Goal: Navigation & Orientation: Find specific page/section

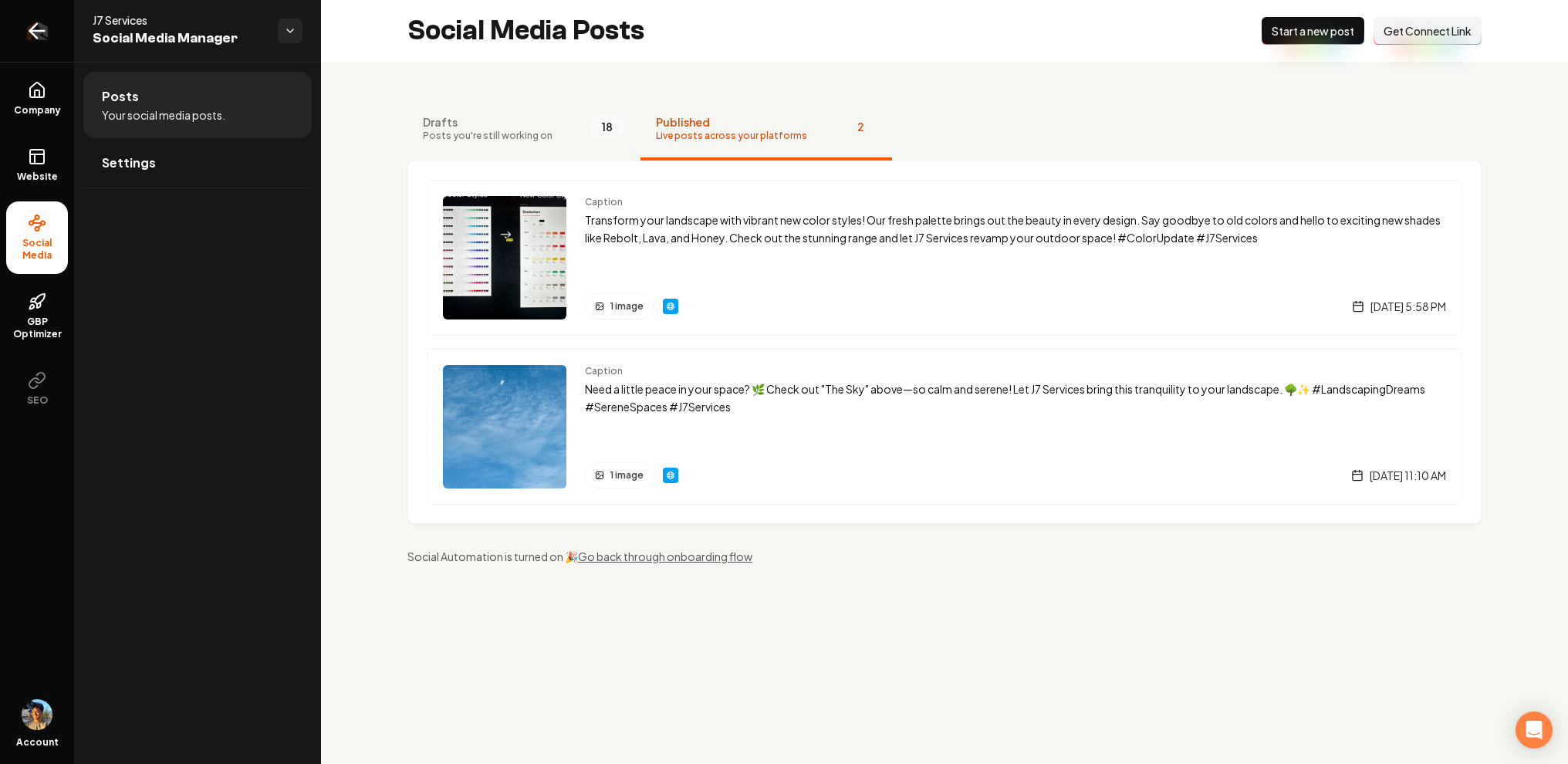
click at [46, 30] on link "Return to dashboard" at bounding box center [37, 31] width 74 height 62
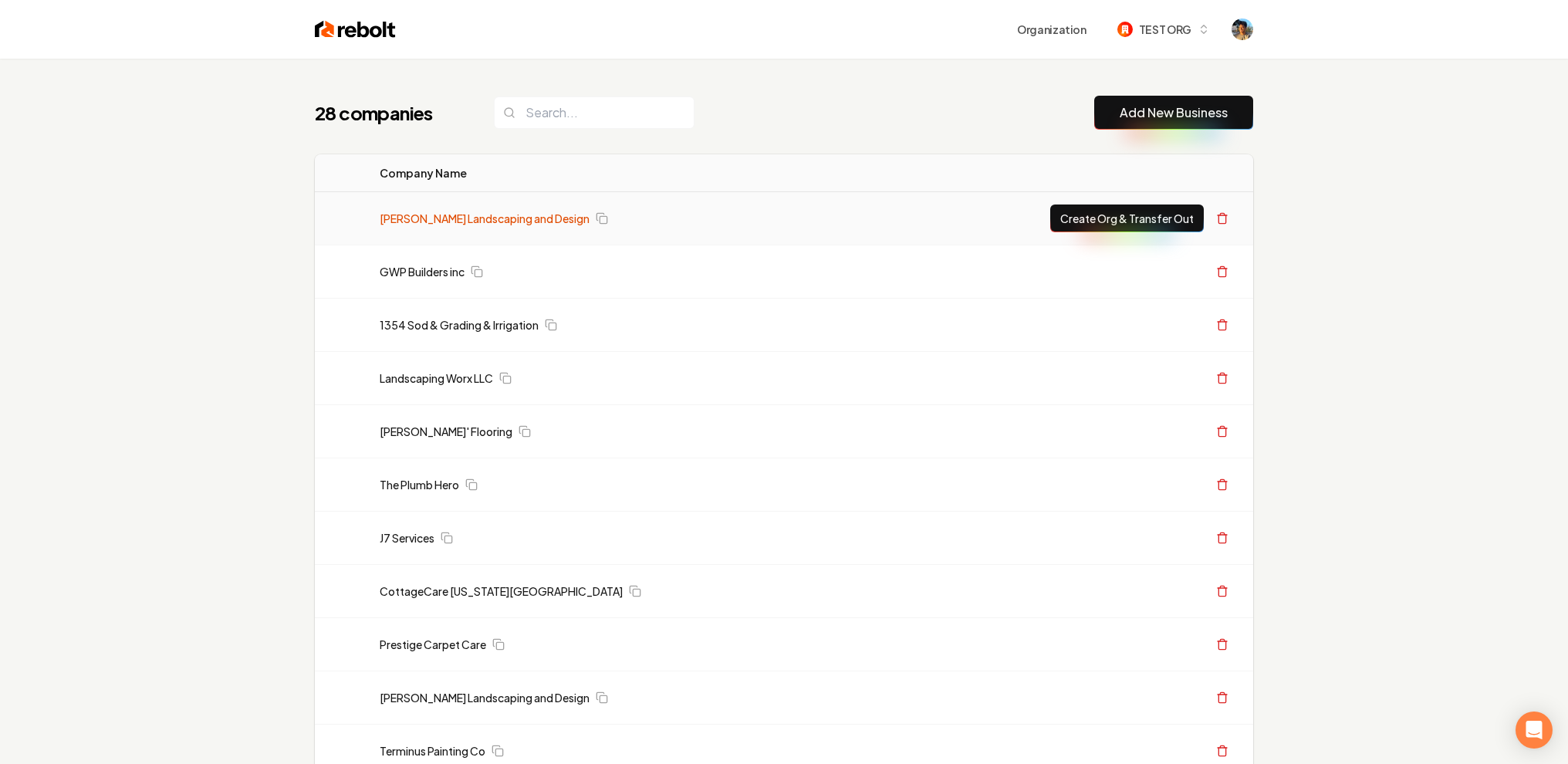
click at [475, 224] on link "[PERSON_NAME] Landscaping and Design" at bounding box center [485, 218] width 210 height 15
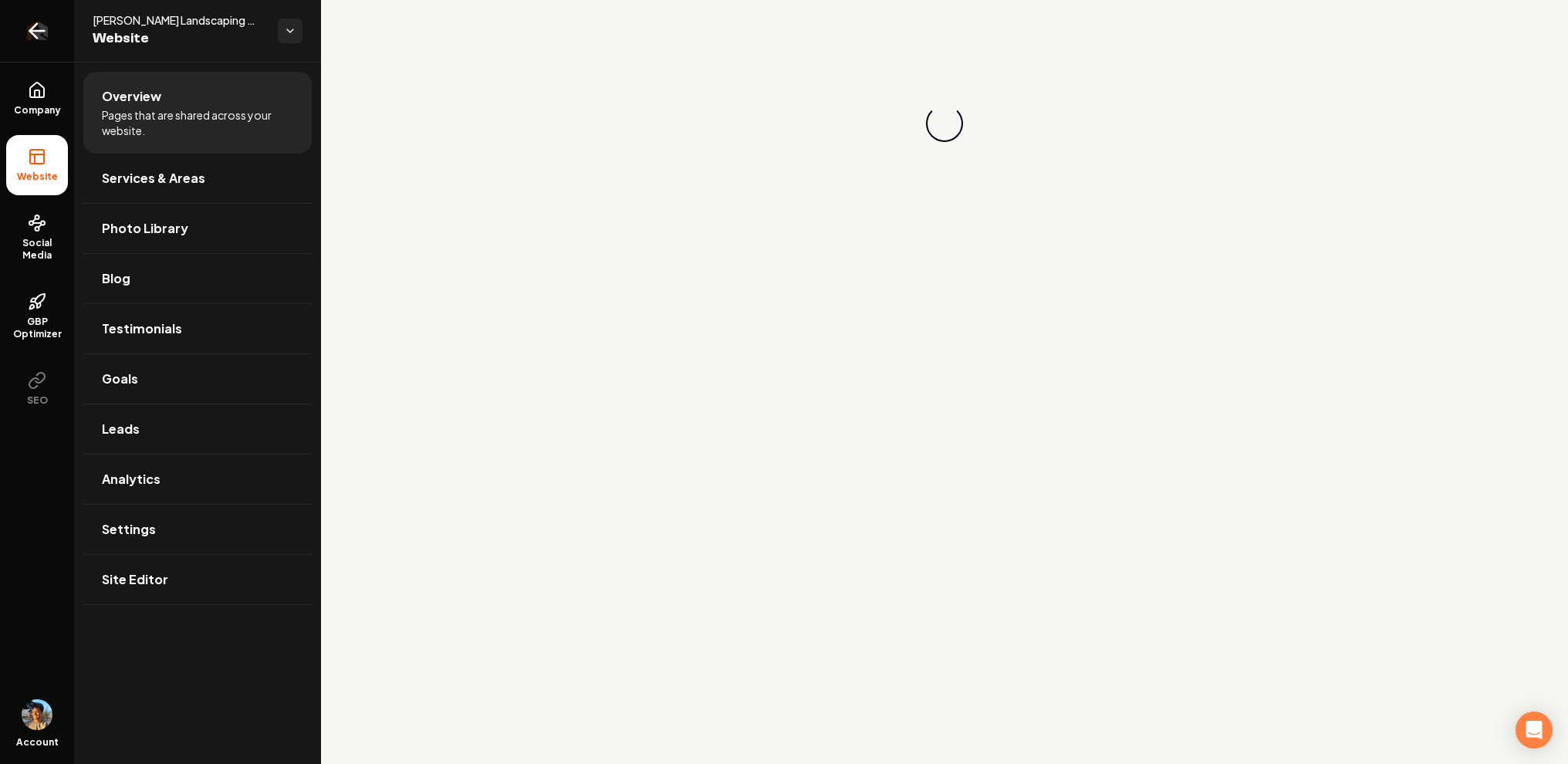
click at [23, 23] on link "Return to dashboard" at bounding box center [37, 31] width 74 height 62
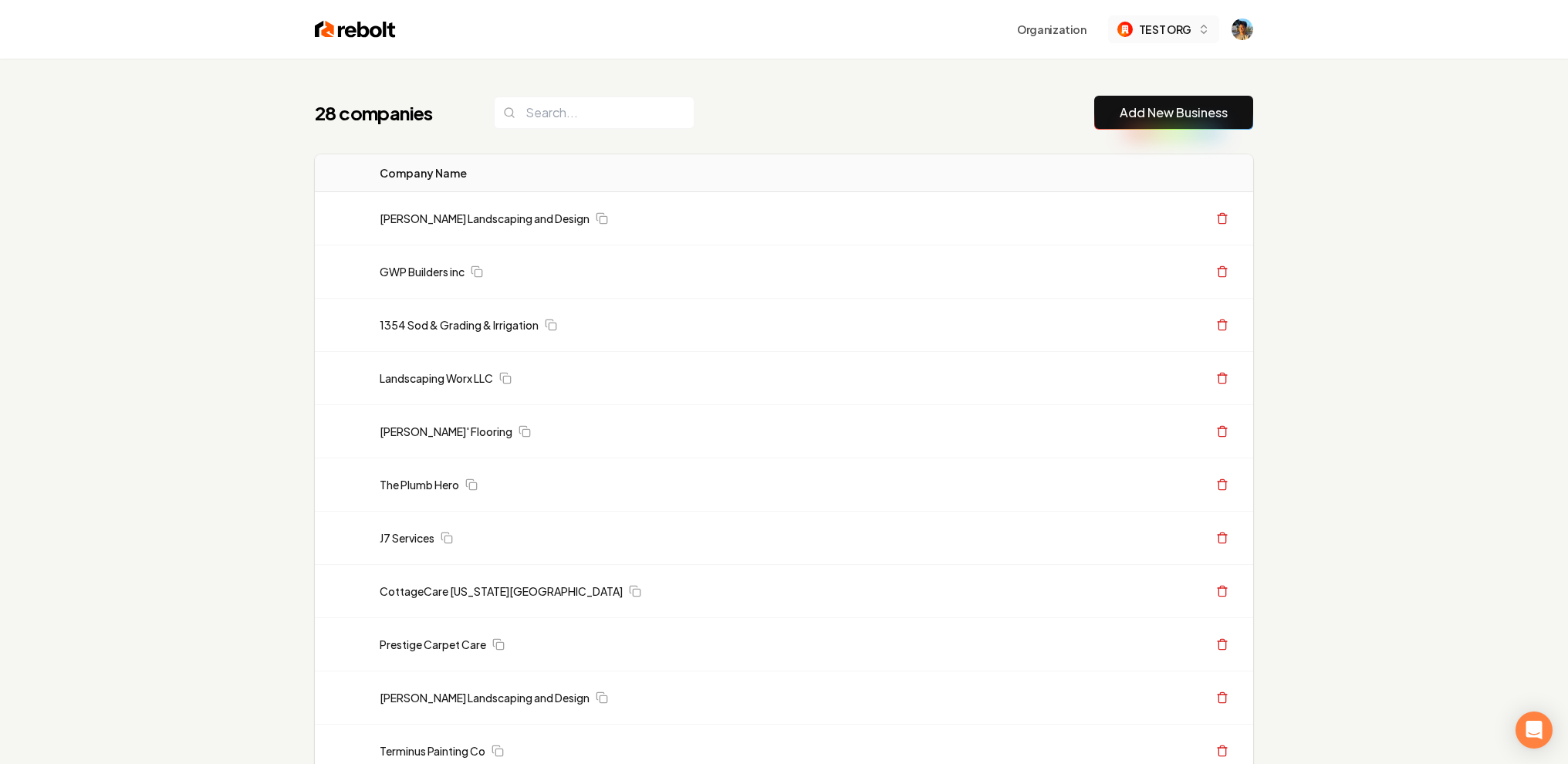
click at [1184, 21] on span "TEST ORG" at bounding box center [1165, 29] width 53 height 16
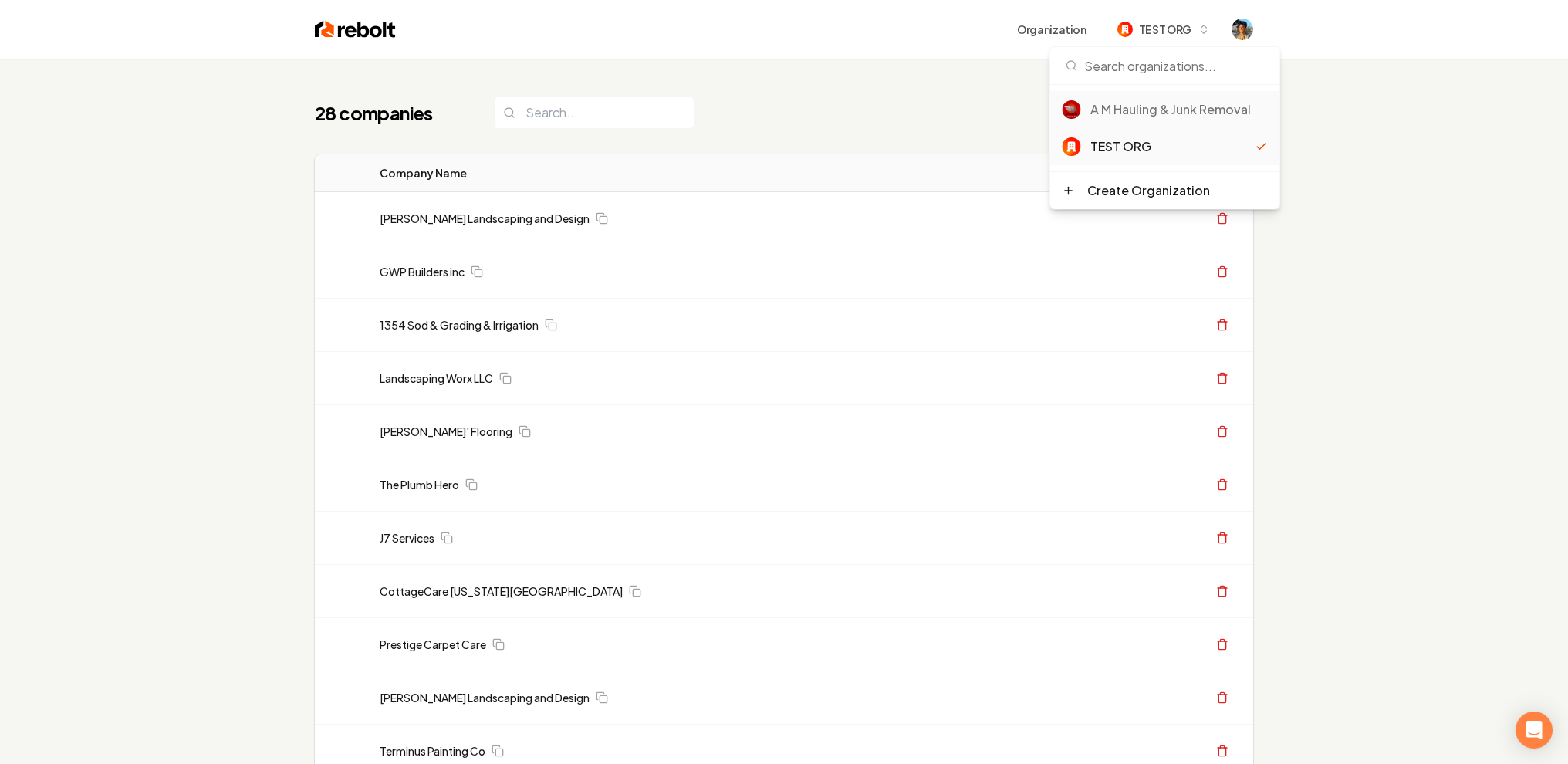
click at [1214, 109] on div "A M Hauling & Junk Removal" at bounding box center [1179, 109] width 177 height 18
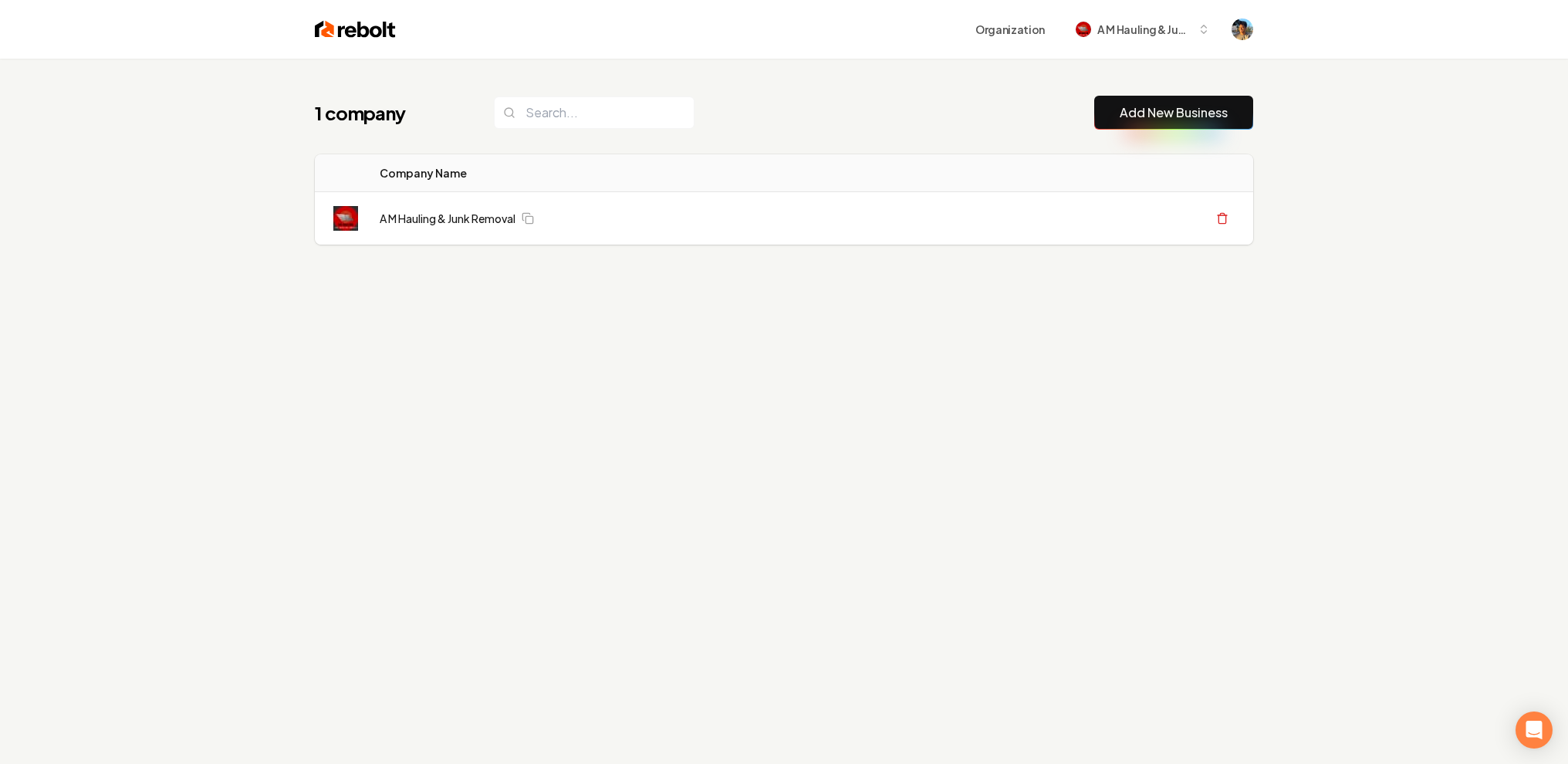
click at [332, 24] on img at bounding box center [356, 29] width 81 height 21
click at [1100, 22] on span "A M Hauling & Junk Removal" at bounding box center [1145, 29] width 94 height 16
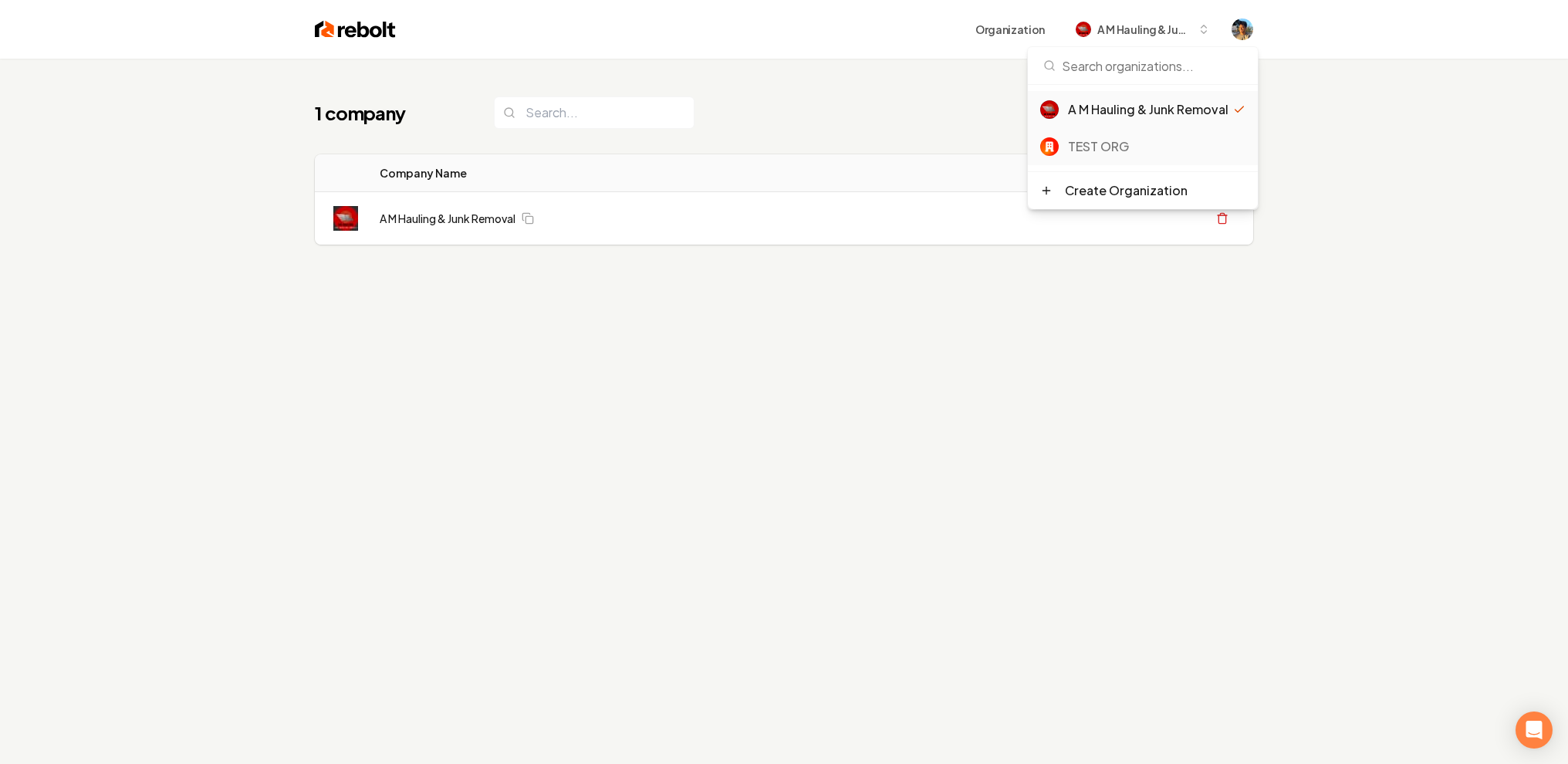
click at [1108, 142] on div "TEST ORG" at bounding box center [1156, 146] width 177 height 18
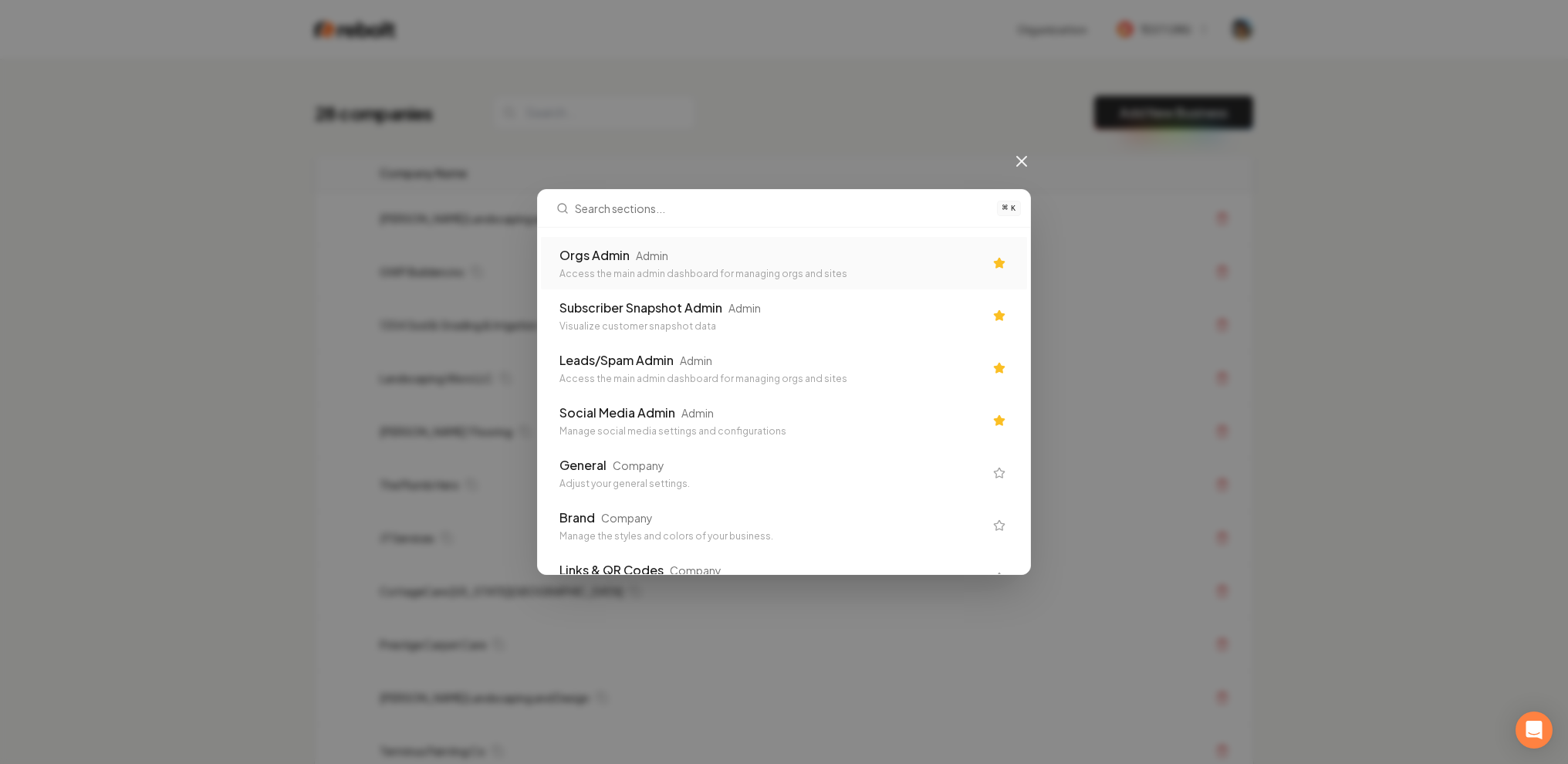
click at [628, 267] on div "Orgs Admin Admin Access the main admin dashboard for managing orgs and sites" at bounding box center [771, 263] width 424 height 34
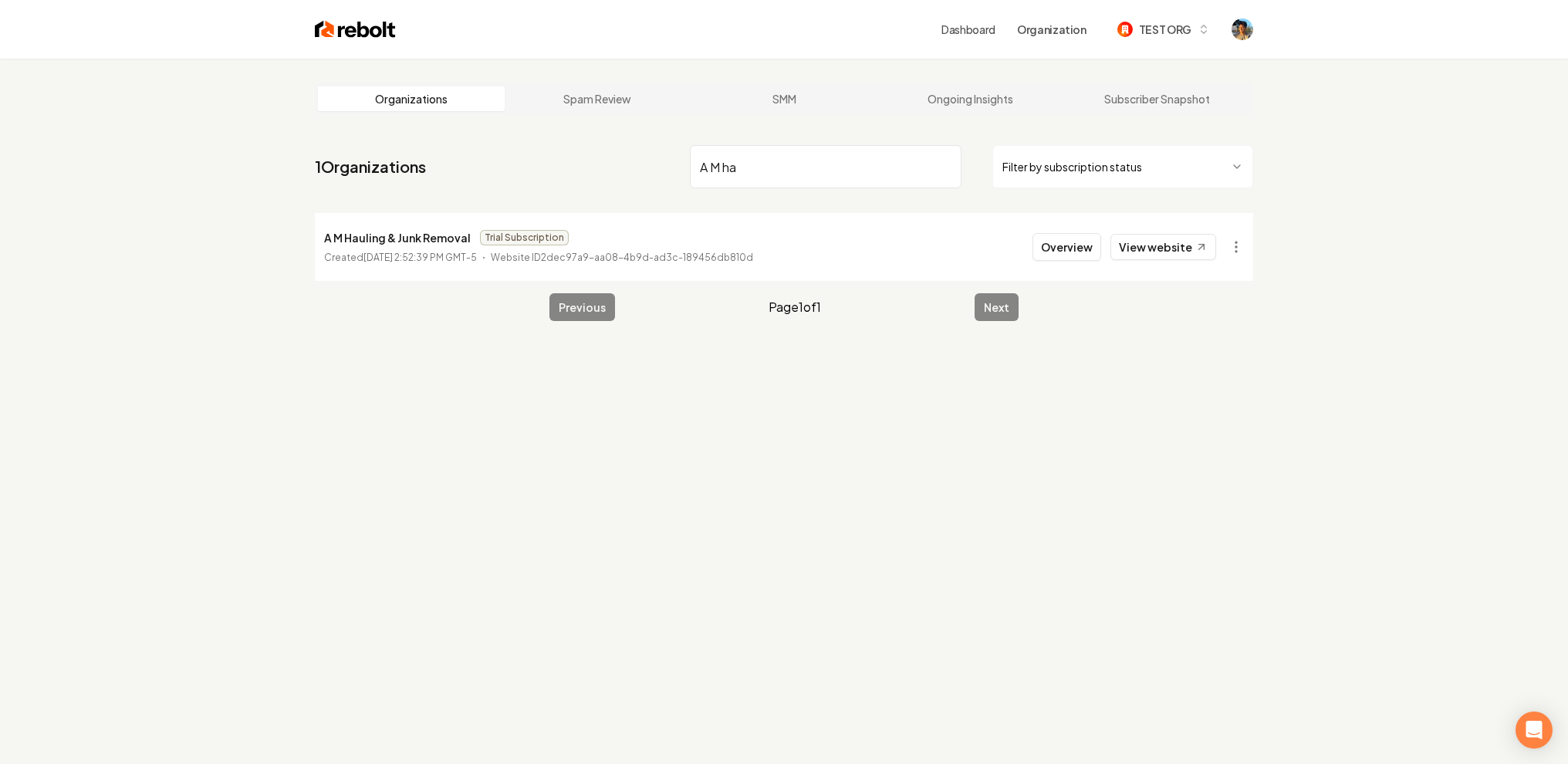
type input "A M ha"
drag, startPoint x: 365, startPoint y: 259, endPoint x: 532, endPoint y: 256, distance: 167.0
click at [532, 257] on div "Created February 11, 2025, 2:52:39 PM GMT-5 Website ID 2dec97a9-aa08-4b9d-ad3c-…" at bounding box center [538, 257] width 429 height 15
drag, startPoint x: 501, startPoint y: 259, endPoint x: 776, endPoint y: 267, distance: 275.1
click at [777, 267] on li "A M Hauling & Junk Removal Trial Subscription Created February 11, 2025, 2:52:3…" at bounding box center [784, 247] width 938 height 68
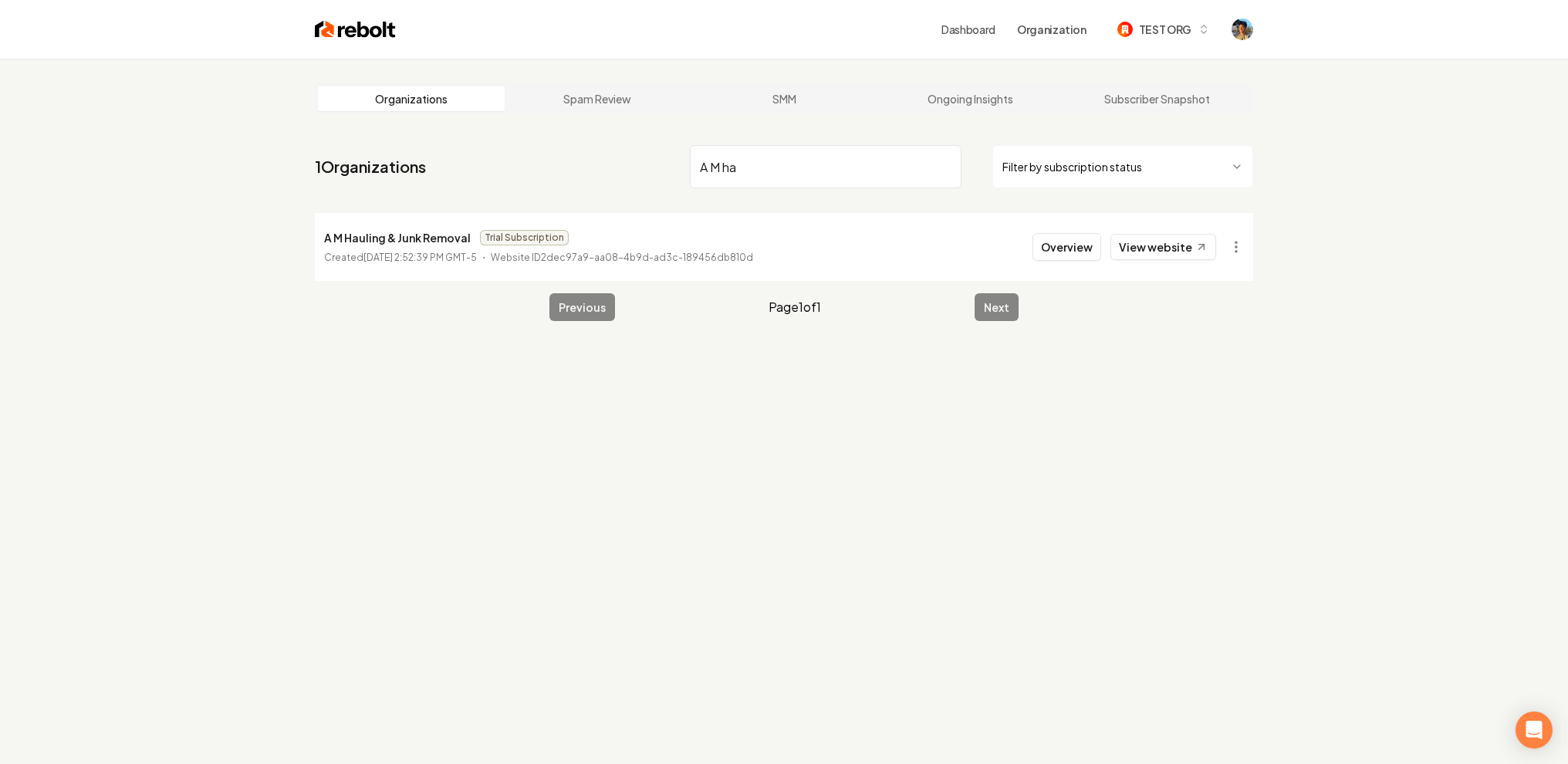
click at [753, 261] on p "Website ID 2dec97a9-aa08-4b9d-ad3c-189456db810d" at bounding box center [622, 257] width 263 height 15
click at [1238, 248] on html "Dashboard Organization TEST ORG Organizations Spam Review SMM Ongoing Insights …" at bounding box center [784, 382] width 1568 height 764
click at [1215, 286] on div "Organization Info" at bounding box center [1199, 281] width 98 height 25
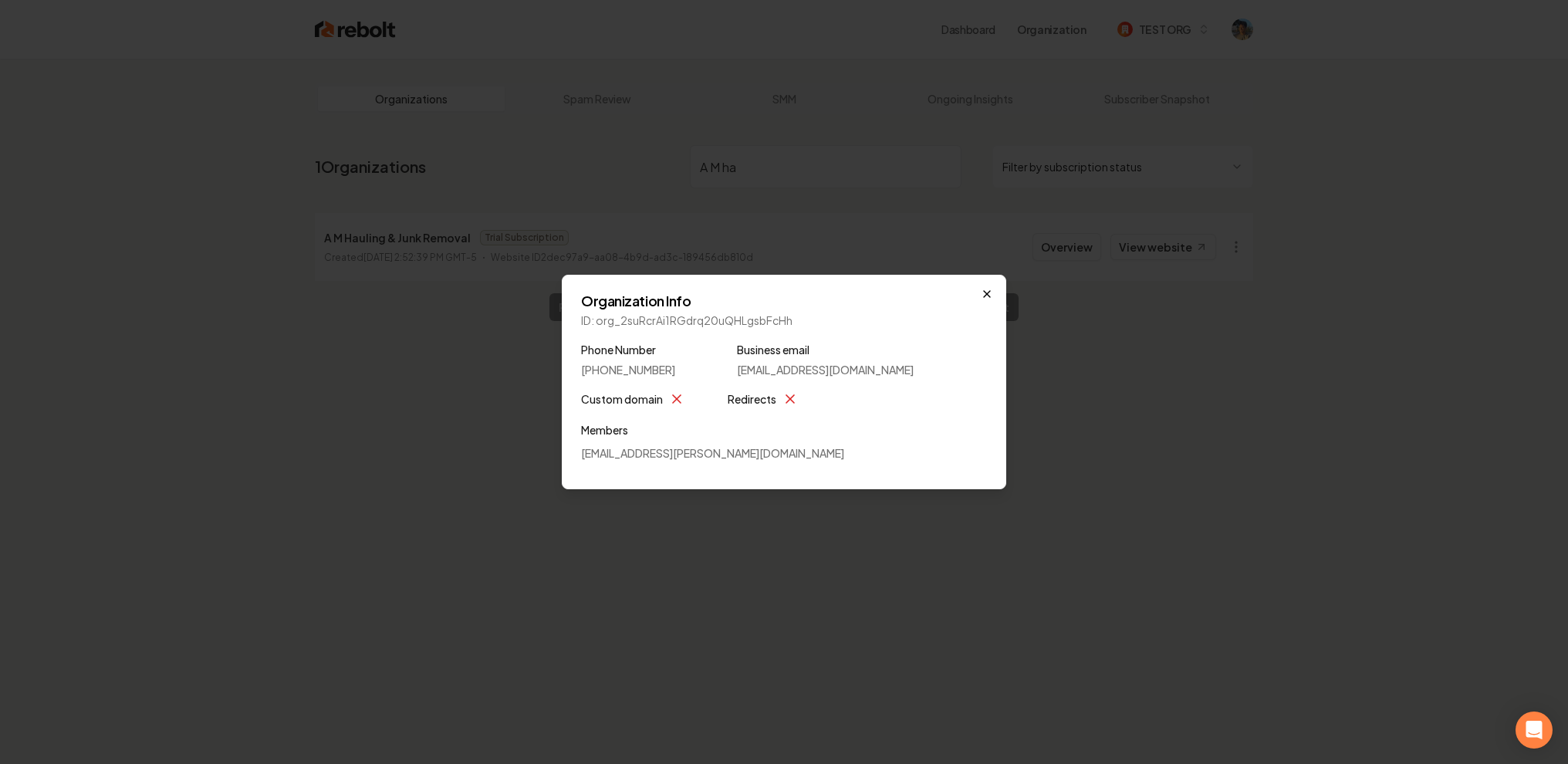
click at [993, 295] on icon "button" at bounding box center [987, 294] width 13 height 13
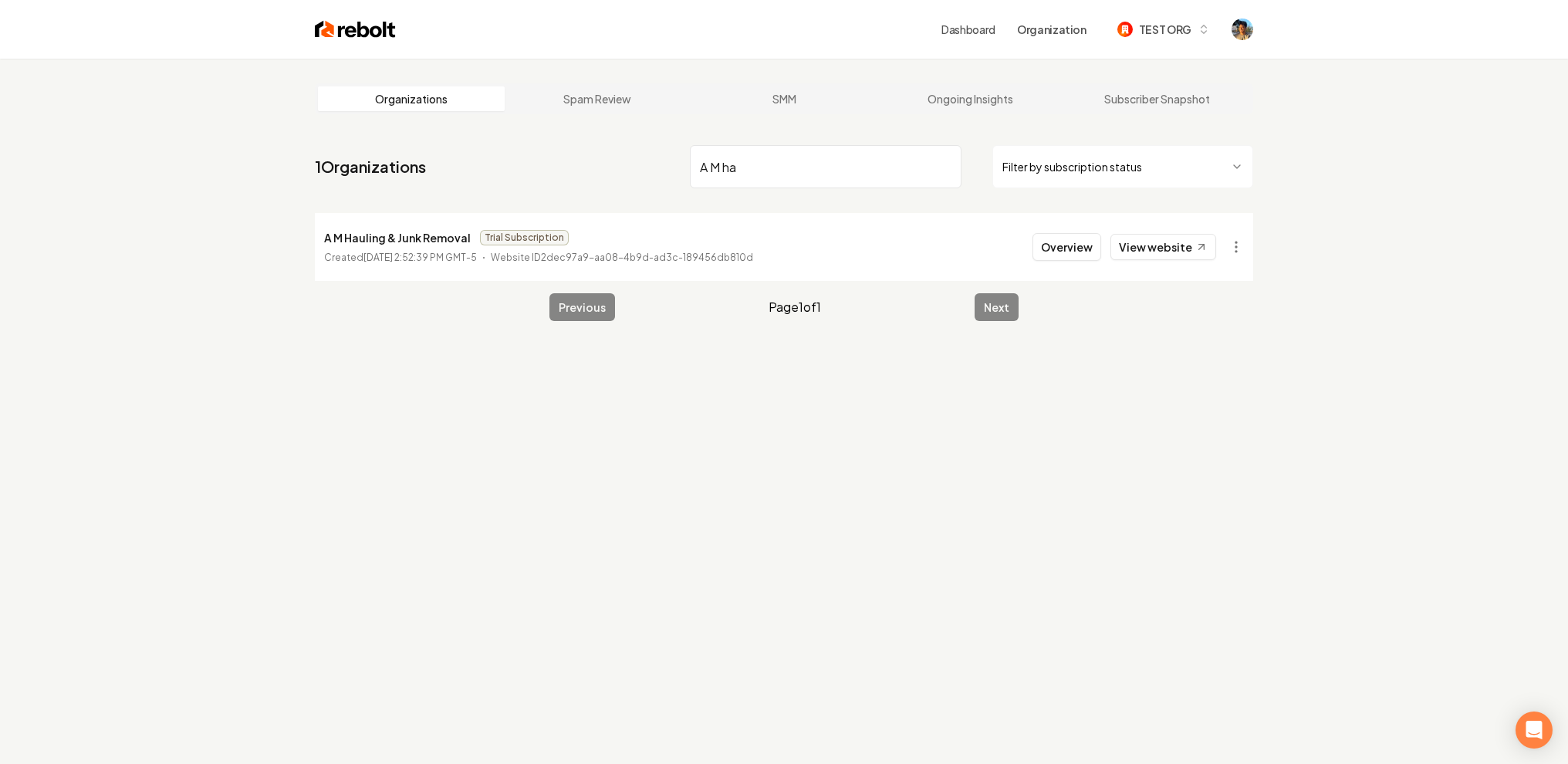
click at [427, 240] on p "A M Hauling & Junk Removal" at bounding box center [397, 237] width 146 height 18
click at [1156, 254] on link "View website" at bounding box center [1163, 247] width 106 height 26
click at [969, 29] on link "Dashboard" at bounding box center [969, 29] width 54 height 15
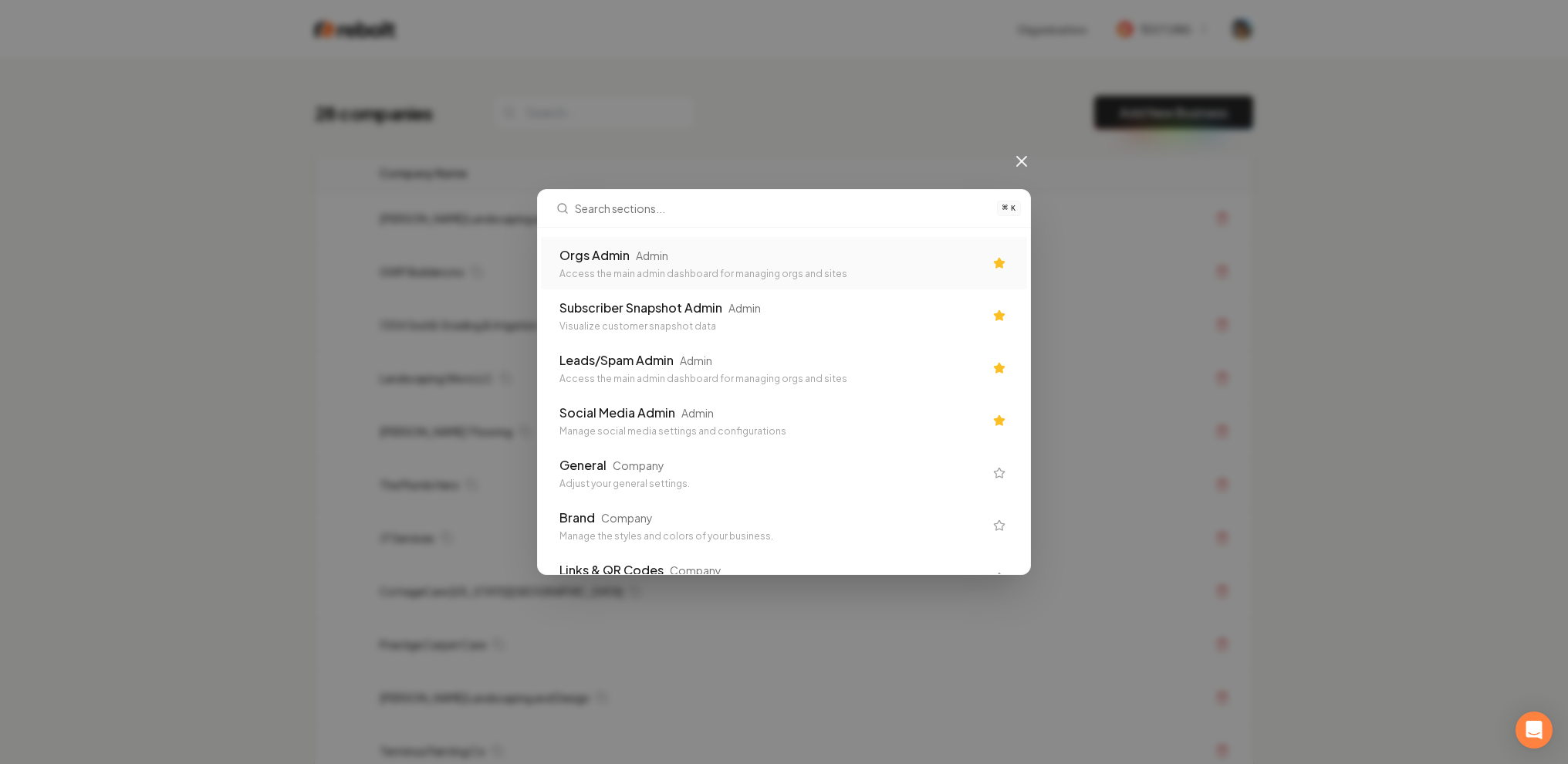
click at [681, 258] on div "Orgs Admin Admin" at bounding box center [771, 255] width 424 height 18
